Goal: Find specific page/section: Find specific page/section

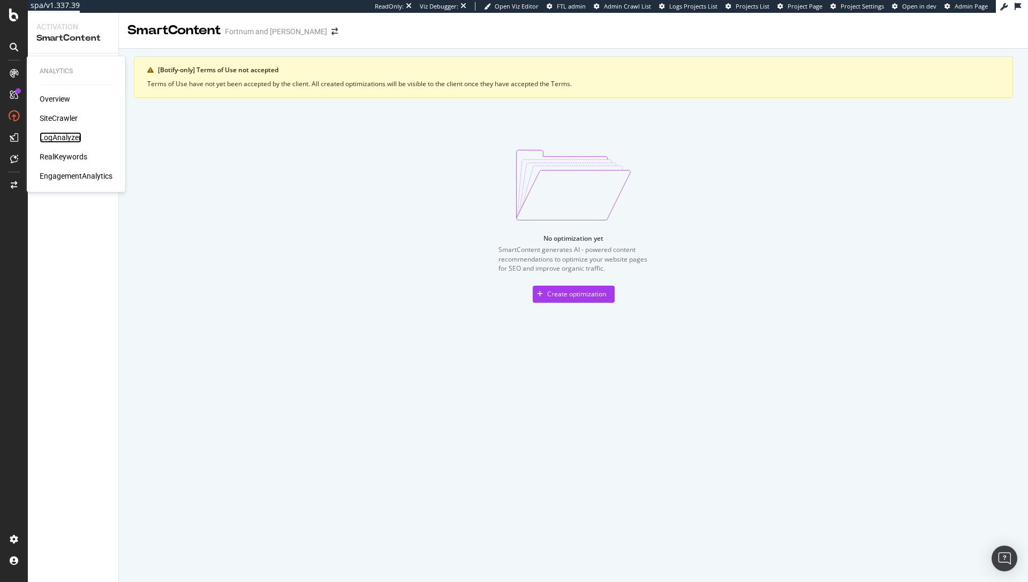
click at [66, 135] on div "LogAnalyzer" at bounding box center [61, 137] width 42 height 11
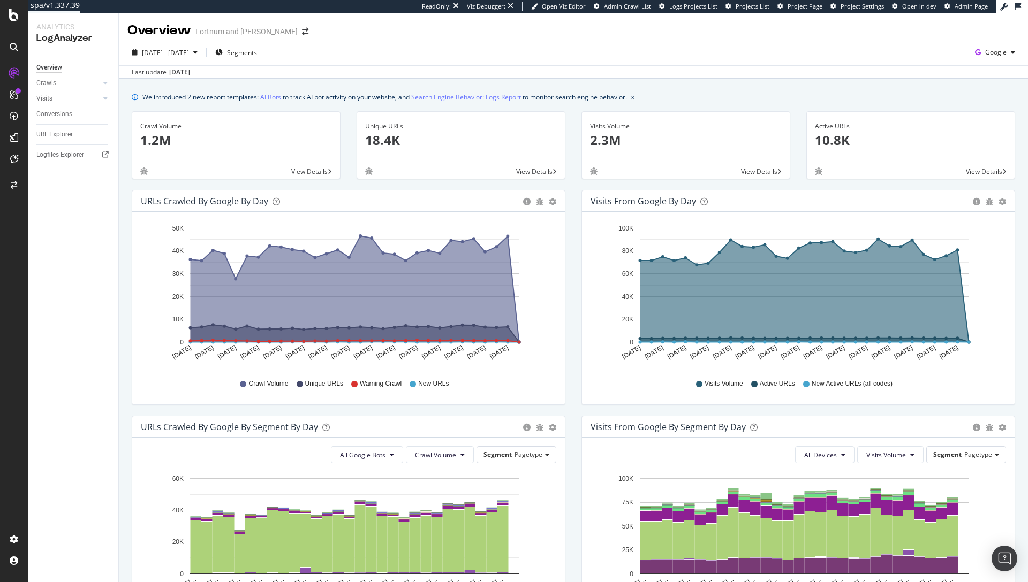
click at [1003, 352] on div "Hold CMD (⌘) while clicking to filter the report. [DATE] [DATE] [DATE] [DATE] […" at bounding box center [798, 308] width 432 height 193
